Goal: Task Accomplishment & Management: Use online tool/utility

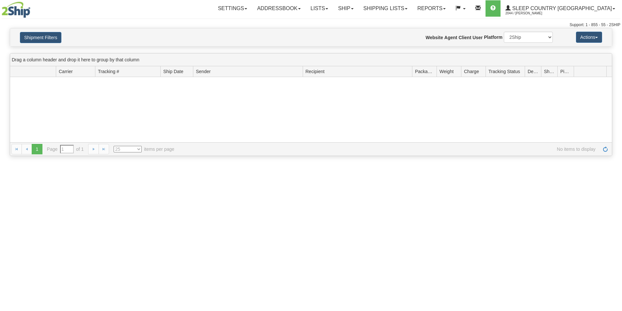
type input "From 08/28/2025 To 08/29/2025"
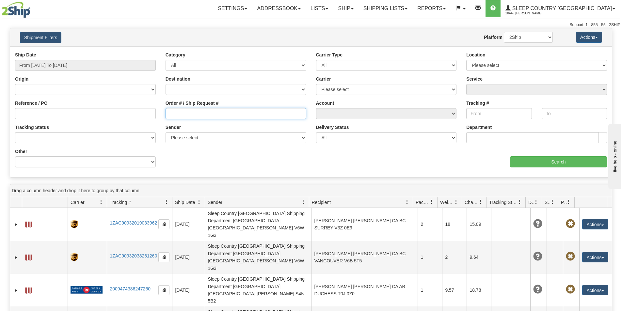
click at [182, 115] on input "Order # / Ship Request #" at bounding box center [236, 113] width 141 height 11
paste input "9007I024662"
type input "9007I024662"
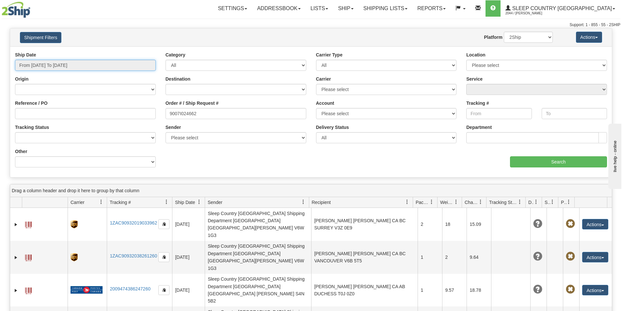
click at [112, 63] on input "From 08/28/2025 To 08/29/2025" at bounding box center [85, 65] width 141 height 11
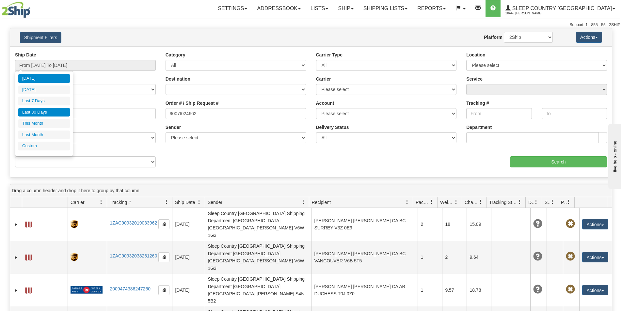
click at [53, 115] on li "Last 30 Days" at bounding box center [44, 112] width 52 height 9
type input "From 07/31/2025 To 08/29/2025"
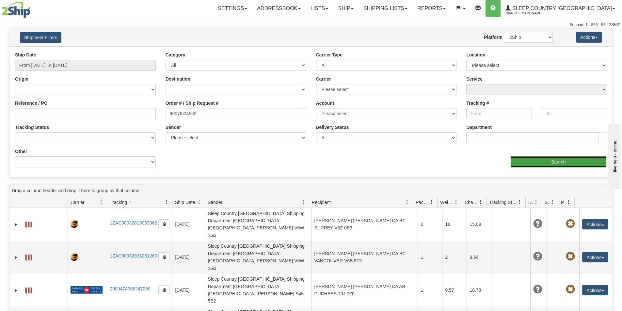
click at [546, 160] on input "Search" at bounding box center [558, 161] width 97 height 11
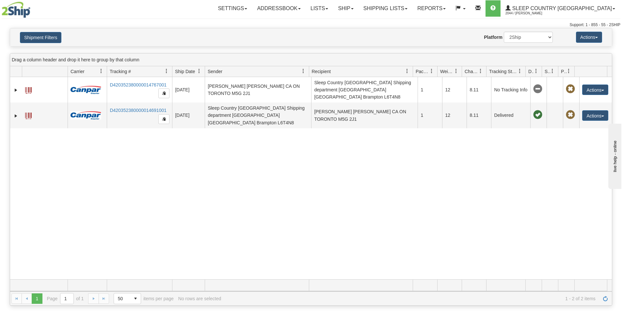
click at [521, 159] on div "31539852 2044 D420352380000014767001 08/27/2025 08/27/2025 08:08:54 PM SANDY BA…" at bounding box center [311, 178] width 602 height 202
click at [537, 149] on div "31539852 2044 D420352380000014767001 08/27/2025 08/27/2025 08:08:54 PM SANDY BA…" at bounding box center [311, 178] width 602 height 202
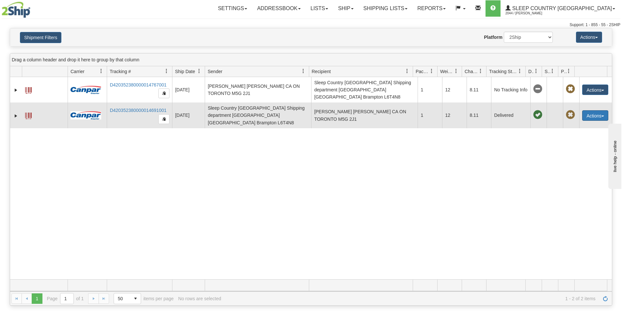
click at [596, 110] on button "Actions" at bounding box center [595, 115] width 26 height 10
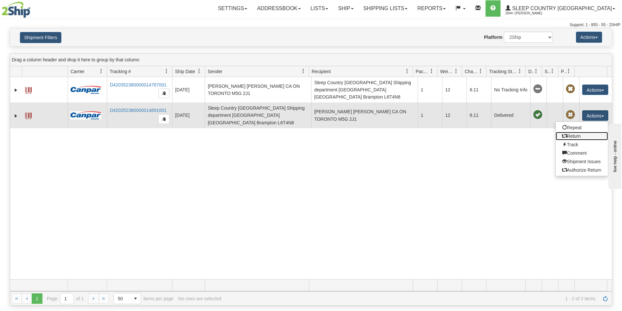
click at [580, 132] on link "Return" at bounding box center [582, 136] width 52 height 8
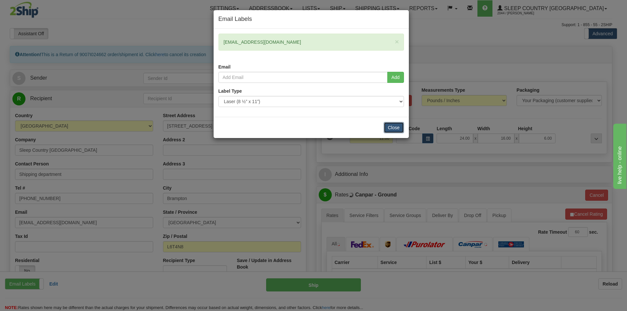
click at [390, 132] on button "Close" at bounding box center [394, 127] width 20 height 11
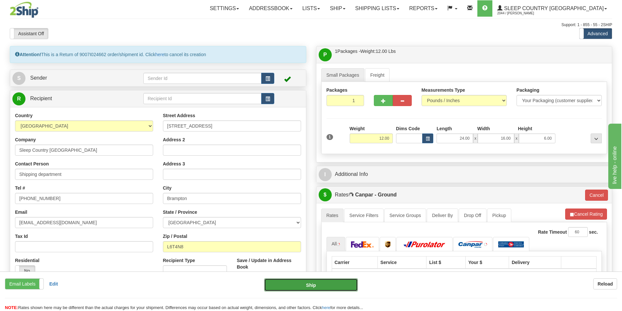
click at [311, 290] on button "Ship" at bounding box center [311, 285] width 94 height 13
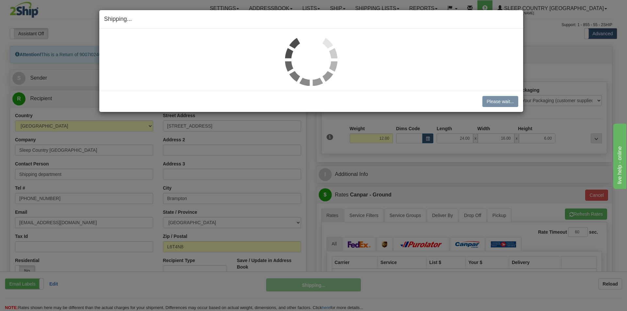
click at [401, 61] on div at bounding box center [311, 60] width 414 height 52
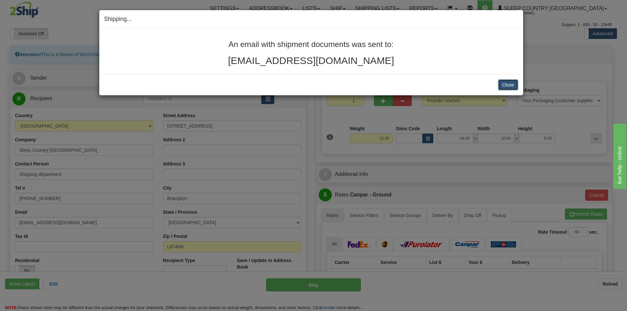
click at [501, 89] on button "Close" at bounding box center [508, 84] width 20 height 11
